Goal: Transaction & Acquisition: Purchase product/service

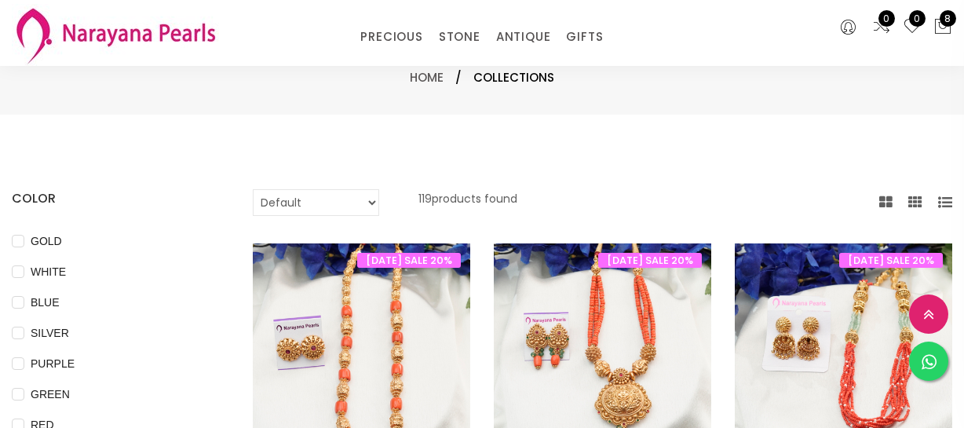
select select "INR"
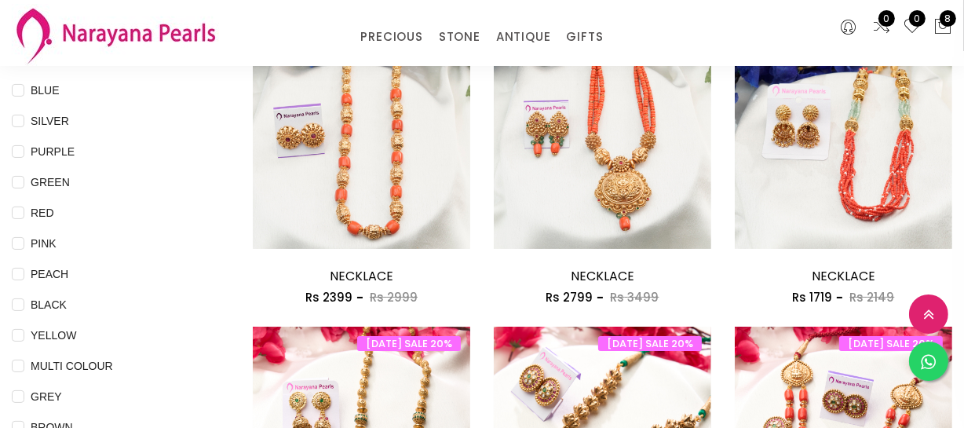
scroll to position [428, 0]
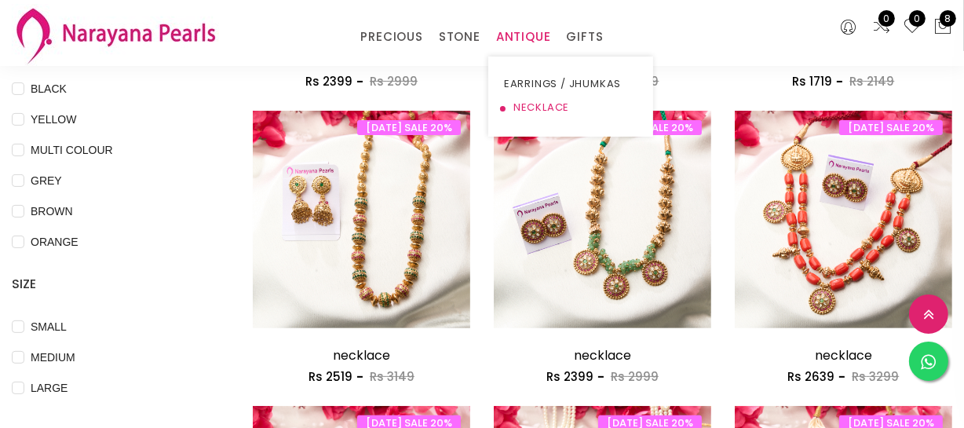
click at [529, 102] on link "NECKLACE" at bounding box center [570, 108] width 133 height 24
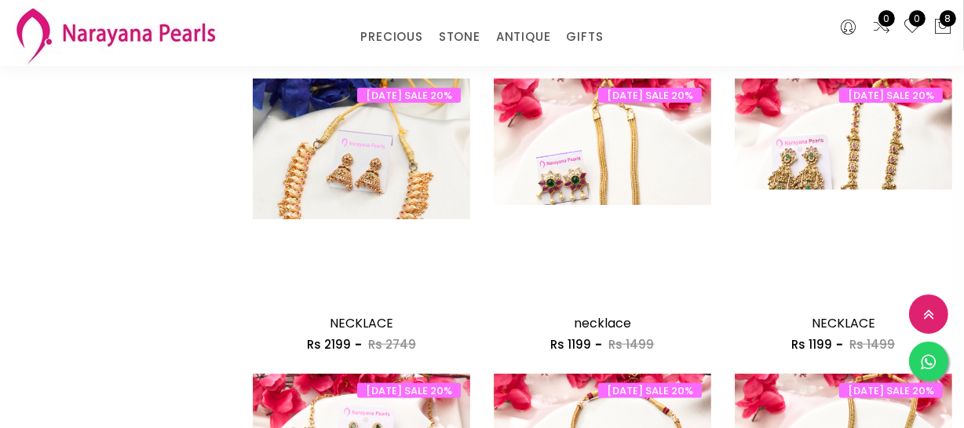
scroll to position [1997, 0]
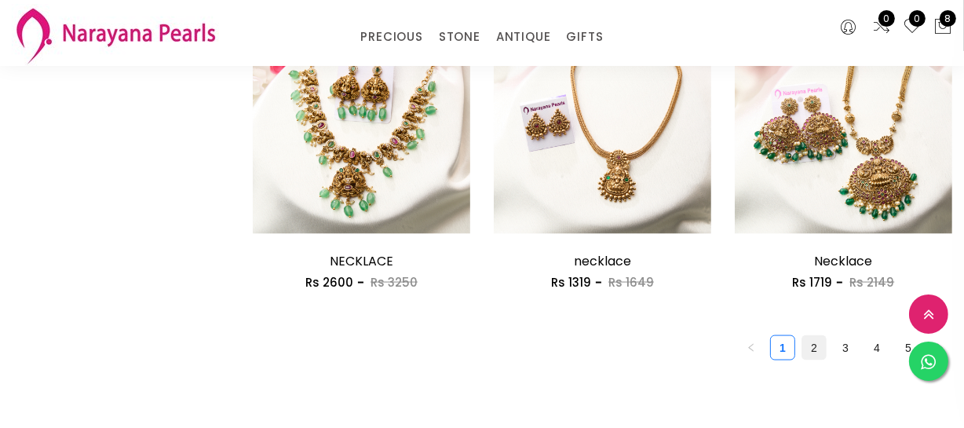
click at [807, 344] on link "2" at bounding box center [814, 348] width 24 height 24
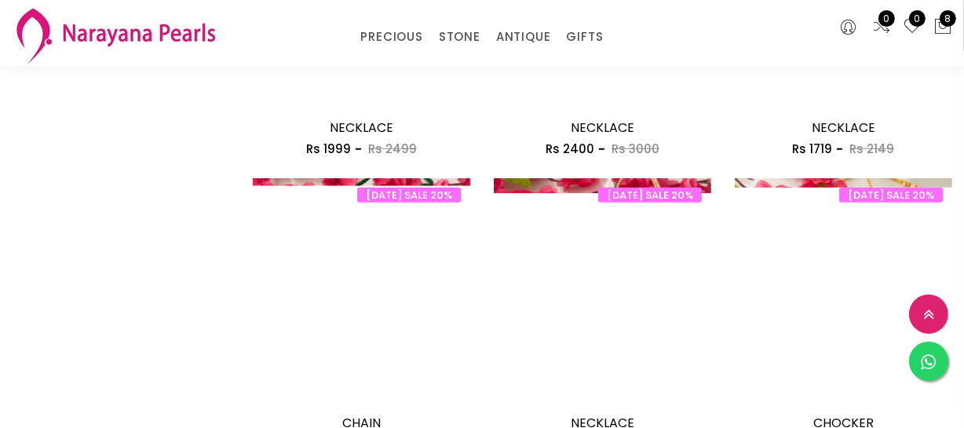
scroll to position [1498, 0]
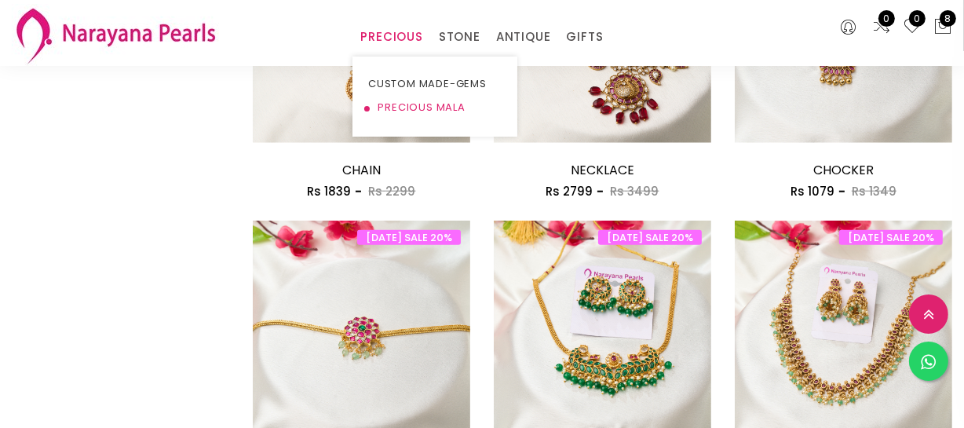
click at [407, 102] on link "PRECIOUS MALA" at bounding box center [434, 108] width 133 height 24
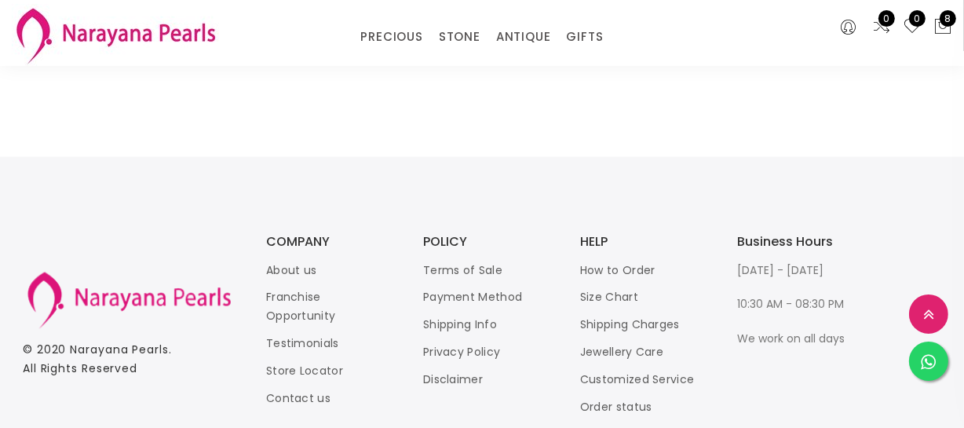
scroll to position [2301, 0]
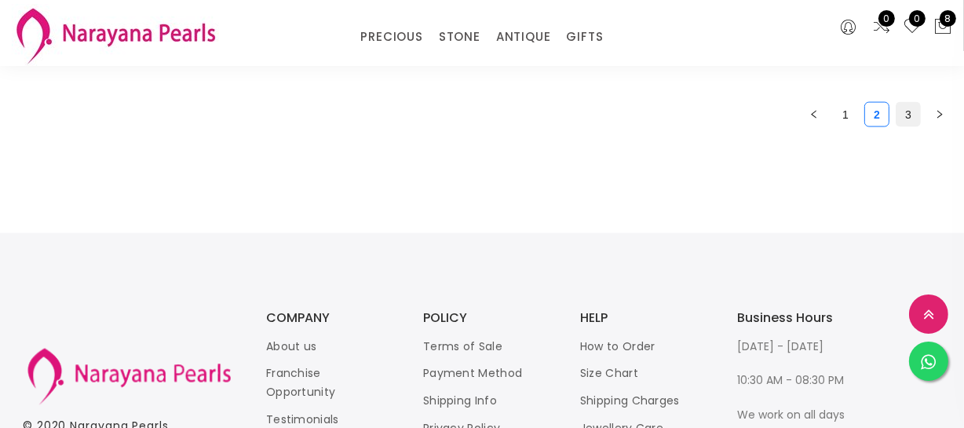
click at [913, 116] on link "3" at bounding box center [908, 115] width 24 height 24
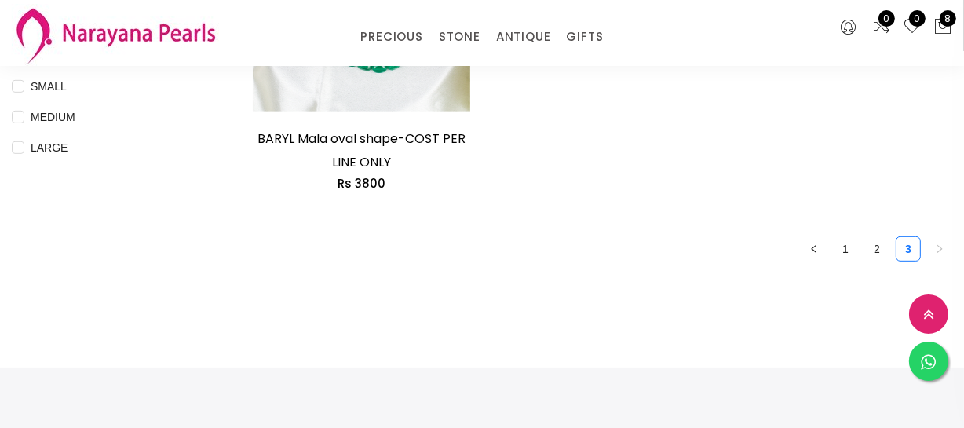
scroll to position [713, 0]
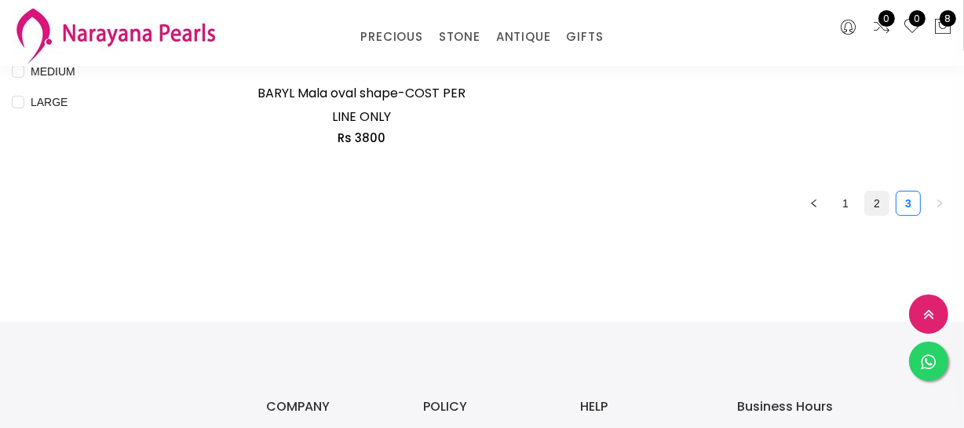
click at [879, 212] on link "2" at bounding box center [877, 203] width 24 height 24
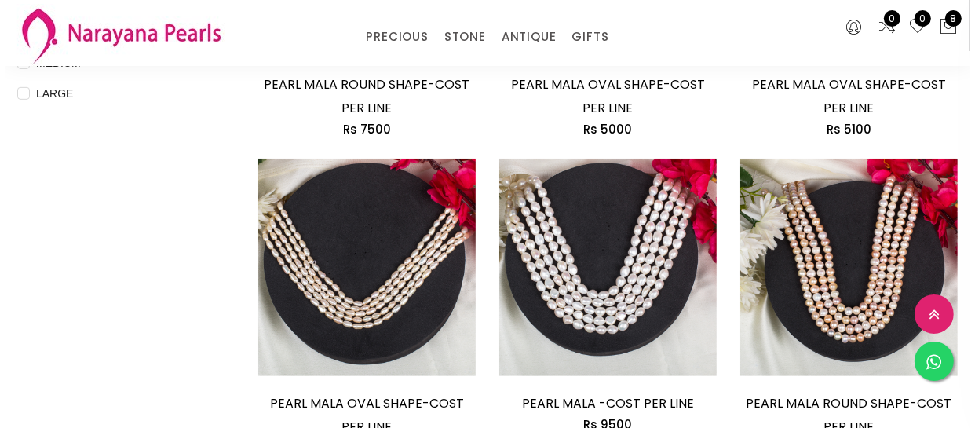
scroll to position [785, 0]
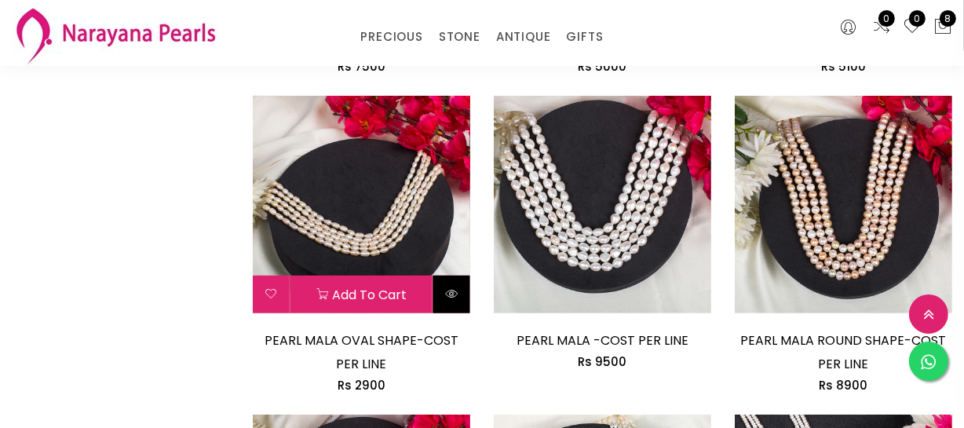
click at [461, 300] on button at bounding box center [451, 294] width 37 height 38
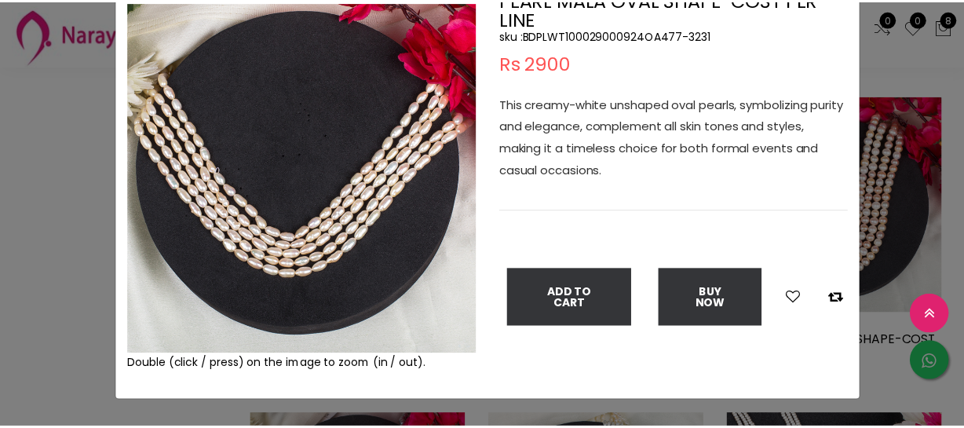
scroll to position [142, 0]
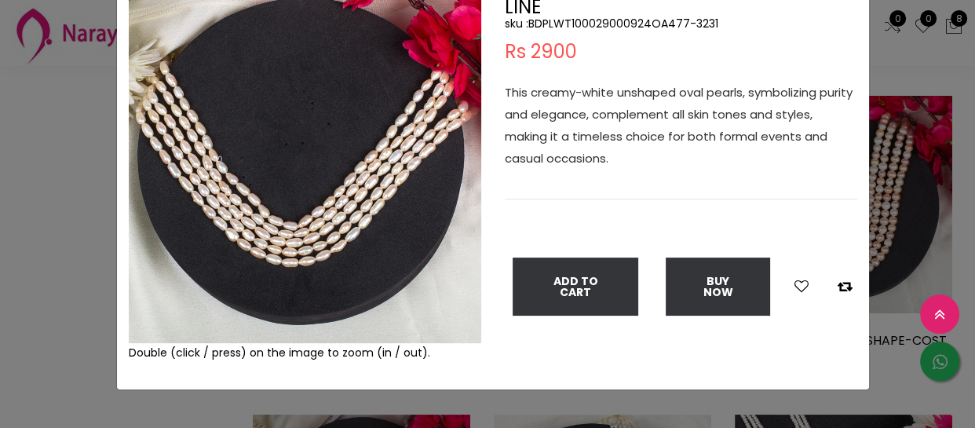
click at [29, 242] on div "× Close Double (click / press) on the image to zoom (in / out). PEARL MALA OVAL…" at bounding box center [487, 214] width 975 height 428
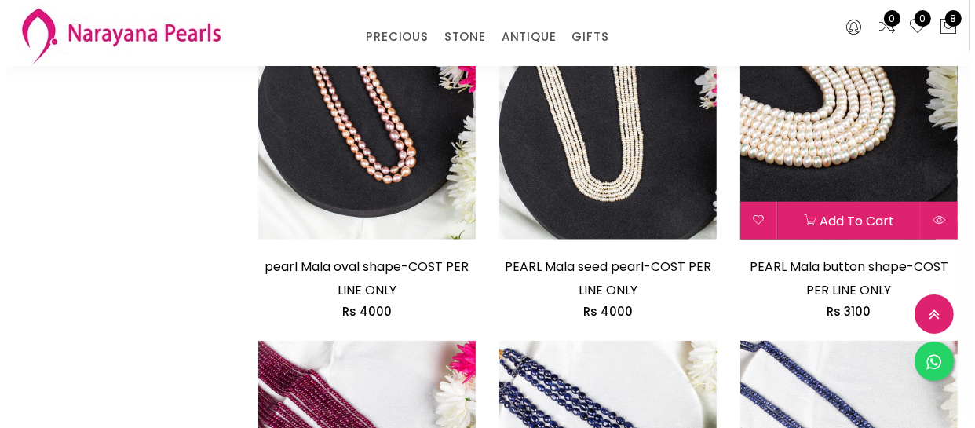
scroll to position [1498, 0]
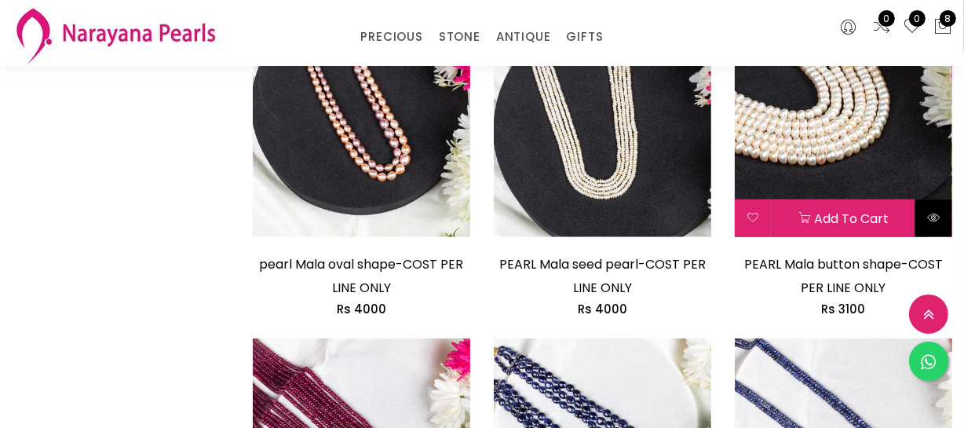
click at [934, 224] on button at bounding box center [933, 218] width 37 height 38
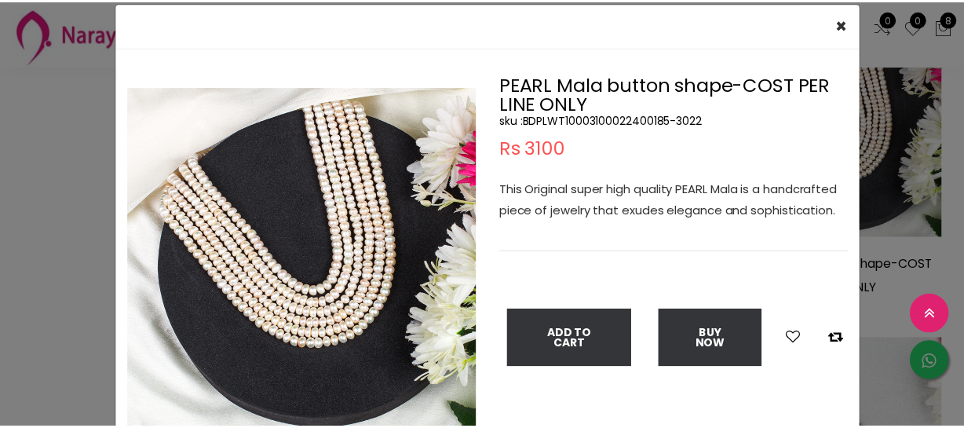
scroll to position [71, 0]
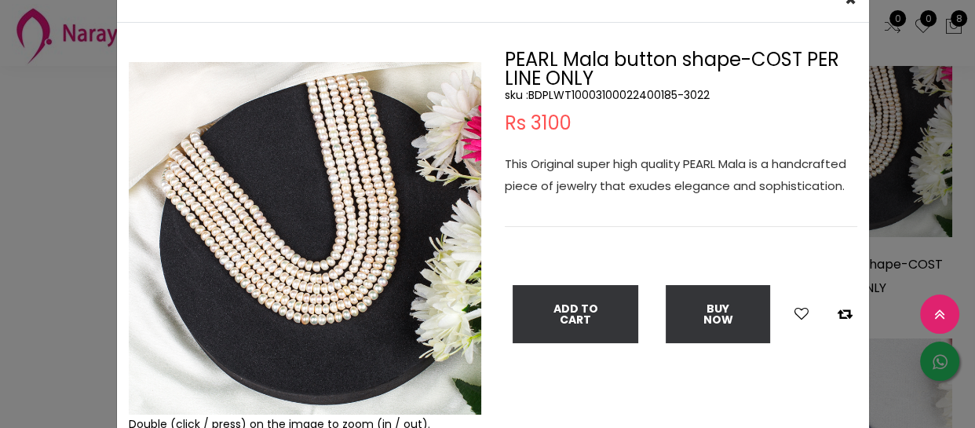
click at [1, 289] on div "× Close Double (click / press) on the image to zoom (in / out). PEARL Mala butt…" at bounding box center [487, 214] width 975 height 428
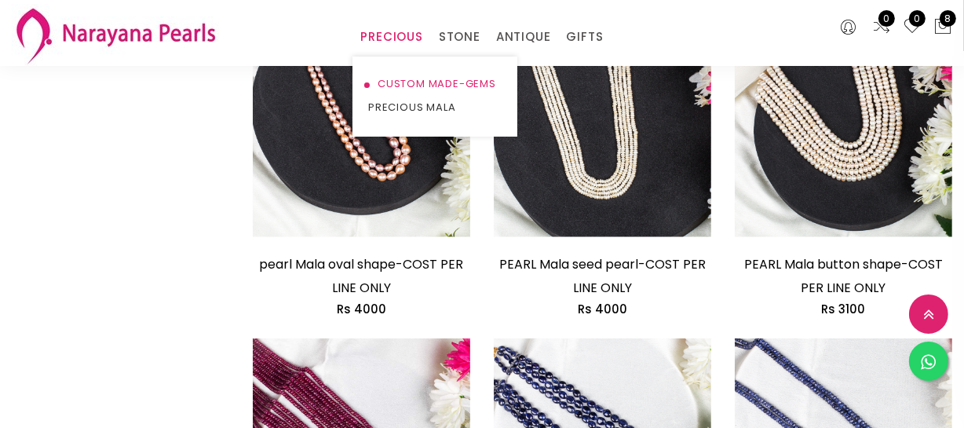
click at [408, 78] on link "CUSTOM MADE-GEMS" at bounding box center [434, 84] width 133 height 24
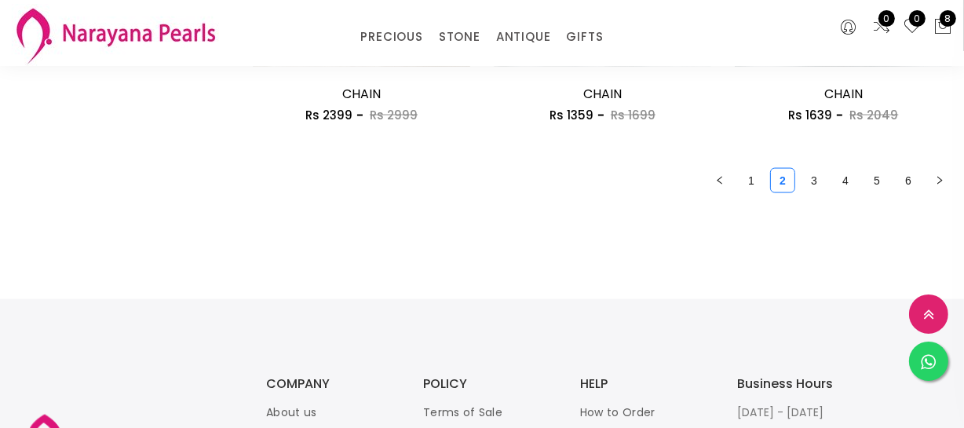
scroll to position [2211, 0]
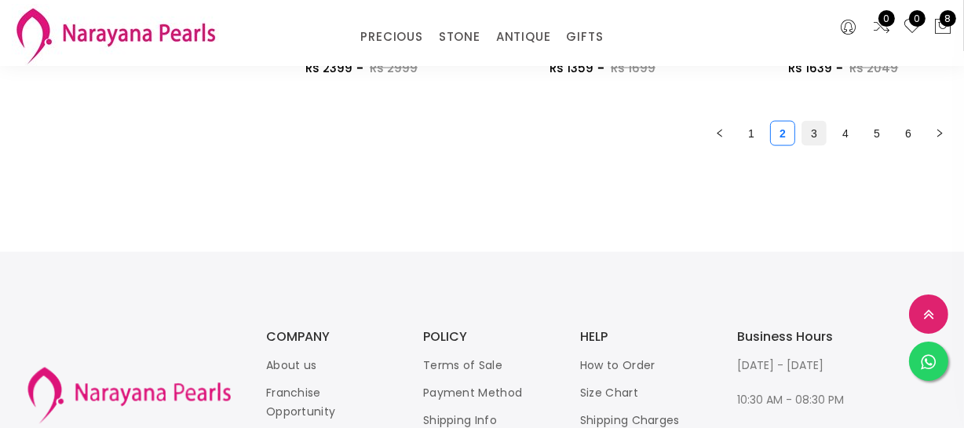
click at [808, 137] on link "3" at bounding box center [814, 134] width 24 height 24
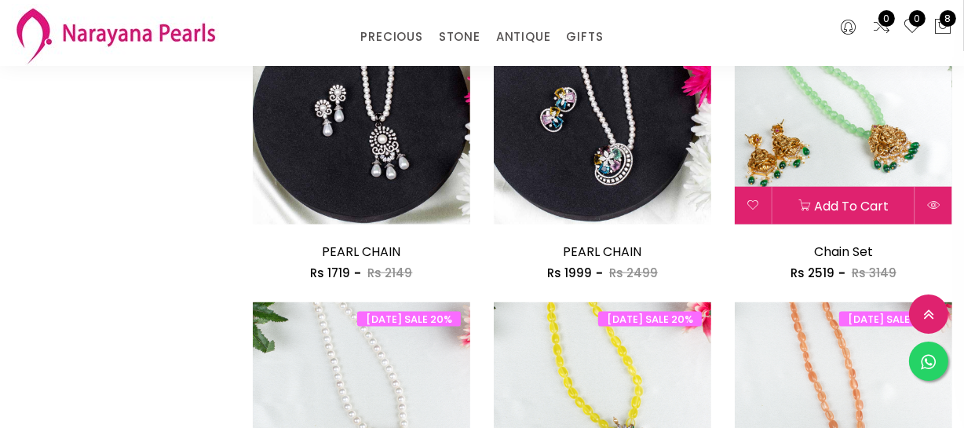
scroll to position [1997, 0]
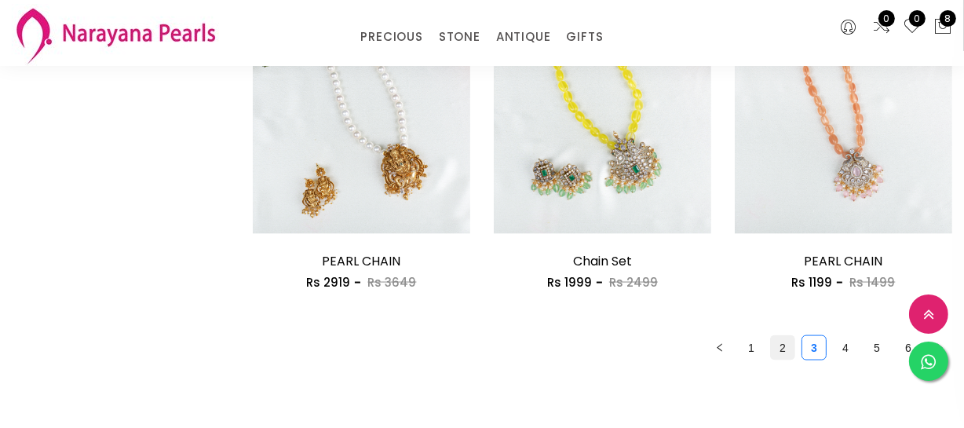
click at [785, 346] on link "2" at bounding box center [783, 348] width 24 height 24
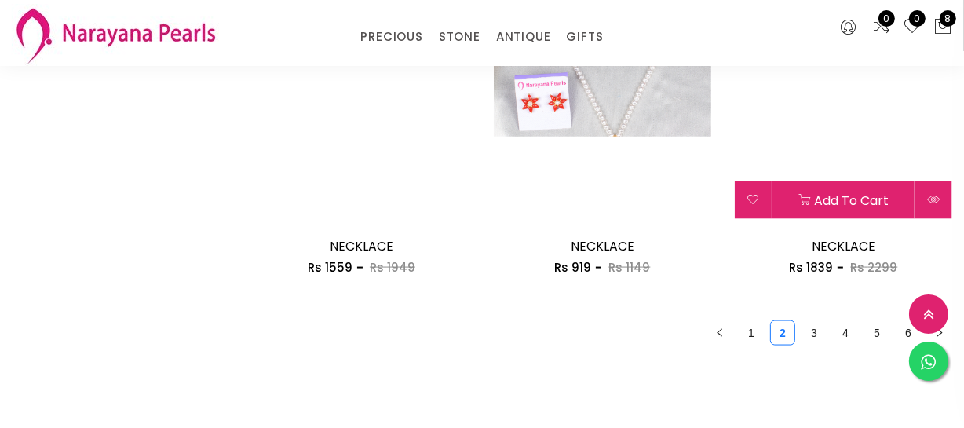
scroll to position [2140, 0]
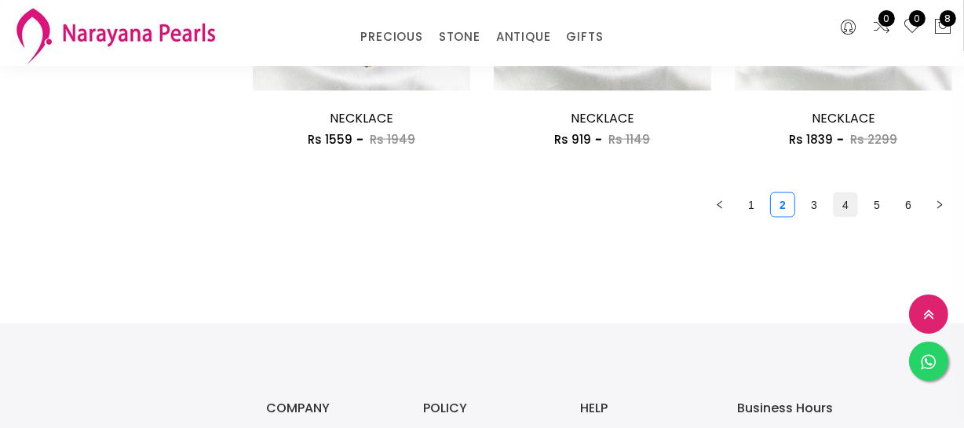
click at [847, 202] on link "4" at bounding box center [845, 205] width 24 height 24
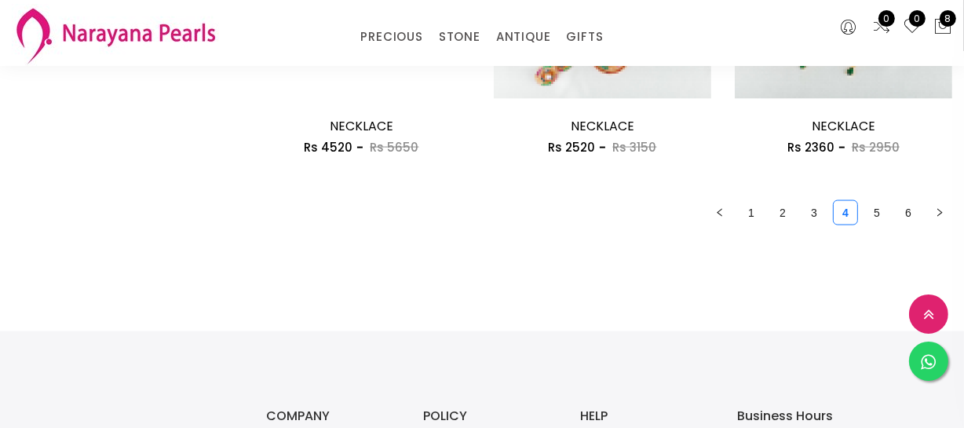
scroll to position [2140, 0]
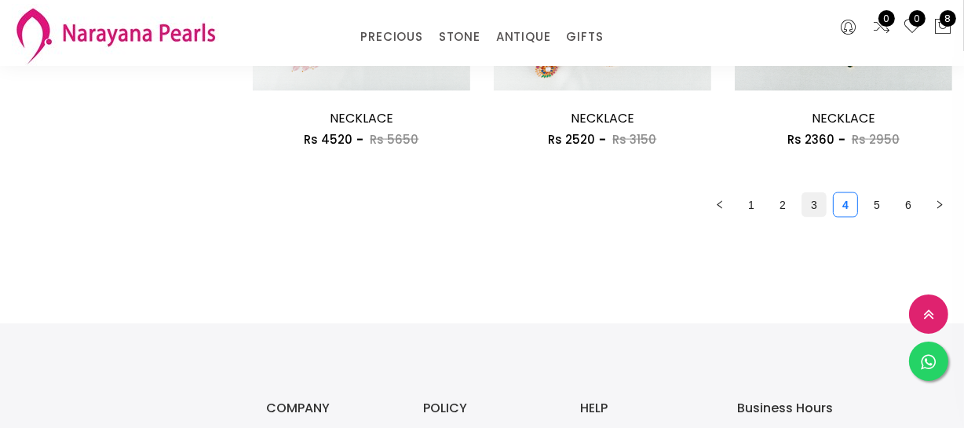
click at [808, 212] on link "3" at bounding box center [814, 205] width 24 height 24
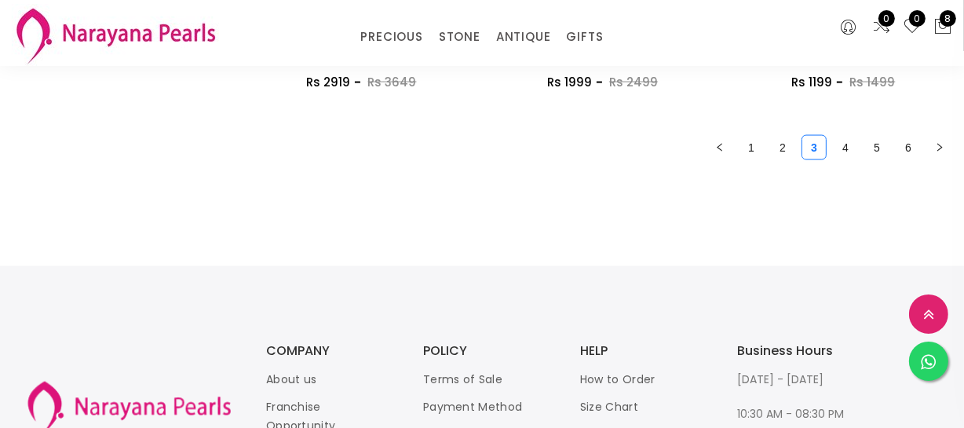
scroll to position [2211, 0]
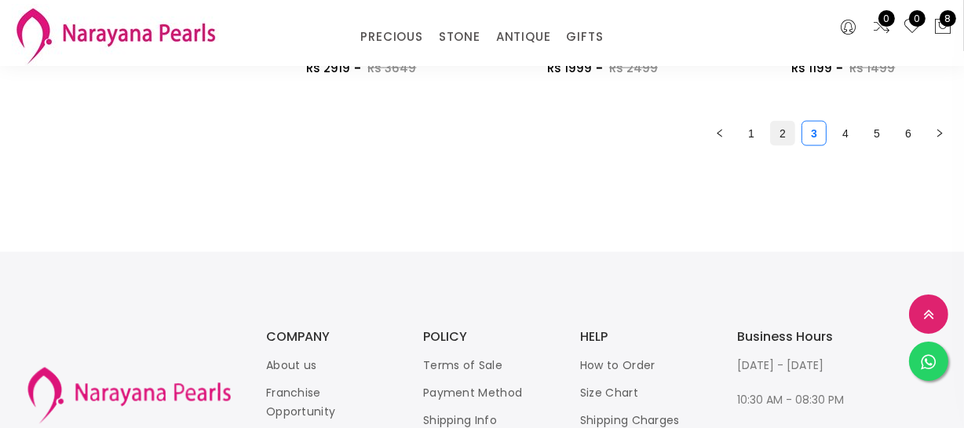
click at [771, 139] on link "2" at bounding box center [783, 134] width 24 height 24
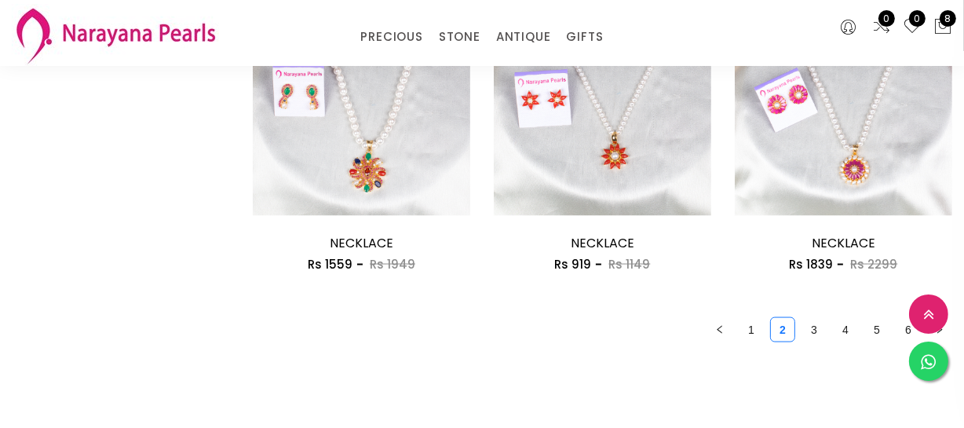
scroll to position [2211, 0]
